Goal: Navigation & Orientation: Find specific page/section

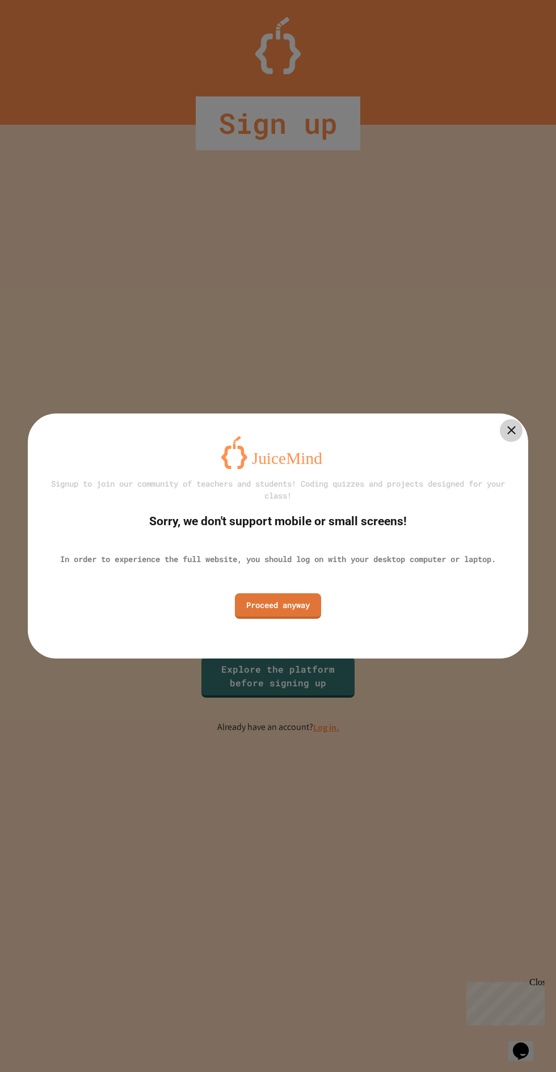
click at [296, 613] on link "Proceed anyway" at bounding box center [278, 607] width 86 height 26
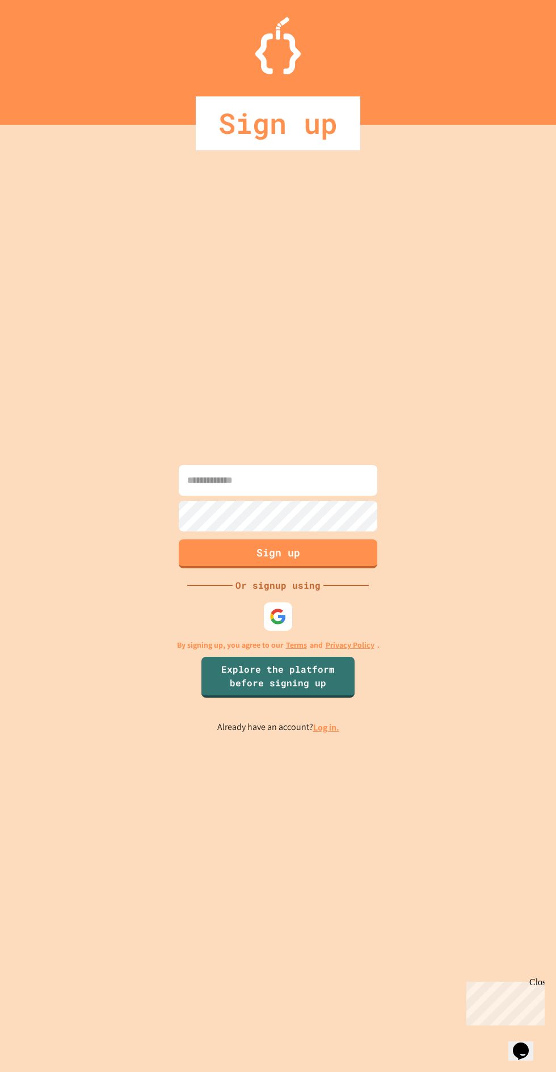
click at [279, 625] on img at bounding box center [278, 616] width 17 height 17
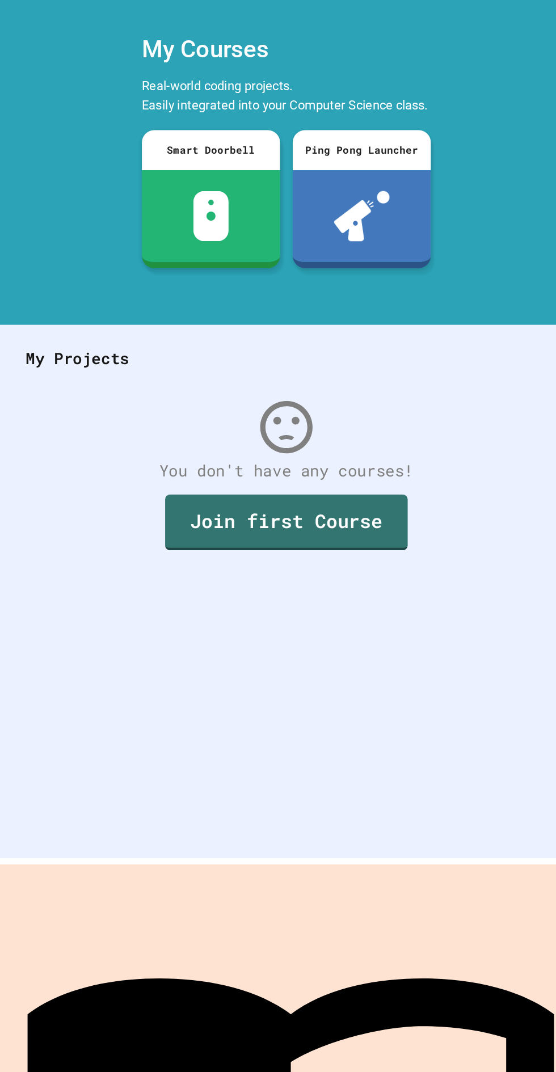
click at [524, 30] on icon "My Account" at bounding box center [528, 34] width 9 height 9
